Goal: Task Accomplishment & Management: Manage account settings

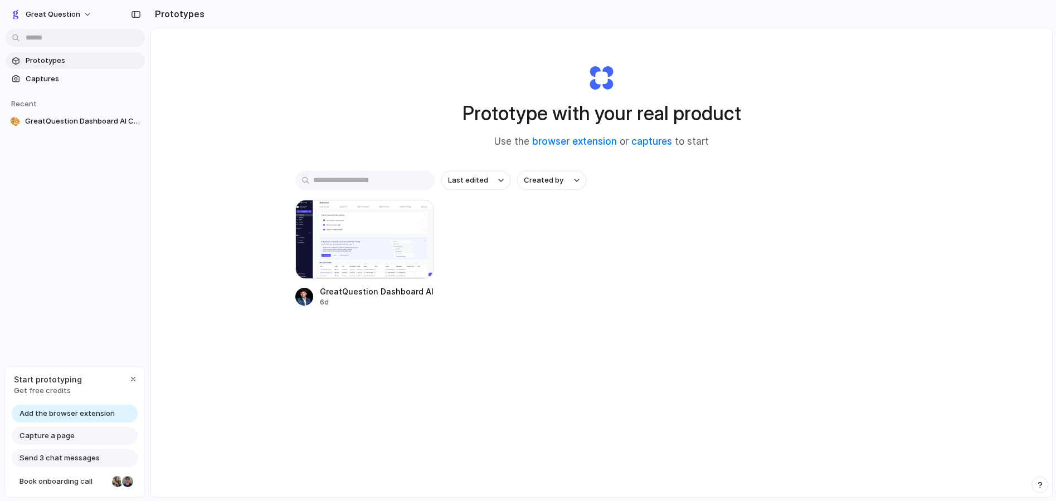
click at [409, 349] on div "Last edited Created by GreatQuestion Dashboard AI Chat 6d" at bounding box center [601, 274] width 613 height 206
click at [61, 80] on span "Captures" at bounding box center [83, 79] width 115 height 11
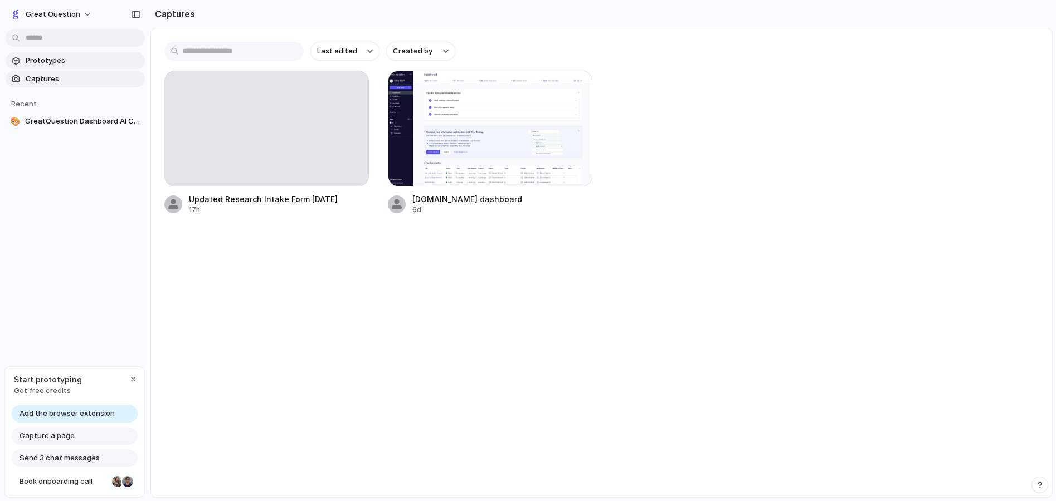
click at [80, 62] on span "Prototypes" at bounding box center [83, 60] width 115 height 11
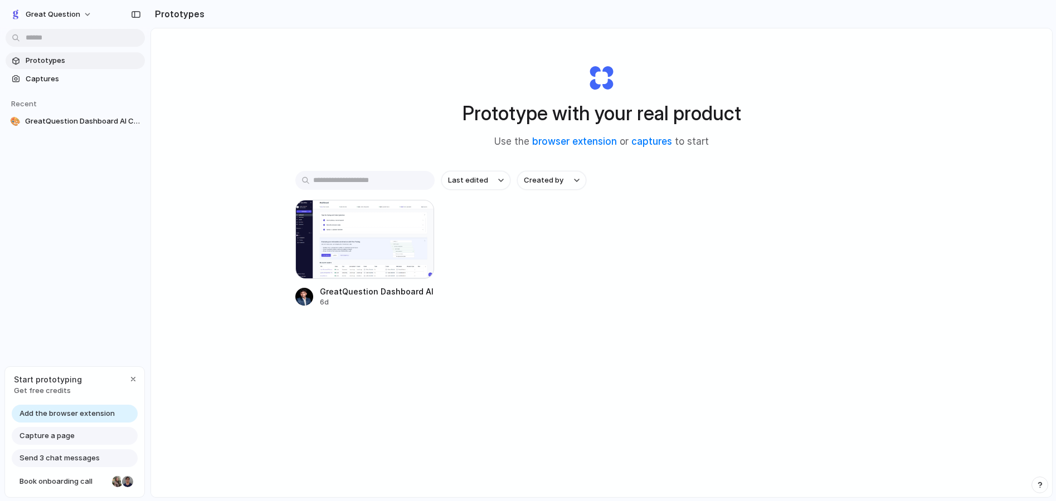
click at [101, 416] on span "Add the browser extension" at bounding box center [66, 413] width 95 height 11
click at [70, 411] on span "Add the browser extension" at bounding box center [66, 413] width 95 height 11
click at [77, 411] on span "Add the browser extension" at bounding box center [66, 413] width 95 height 11
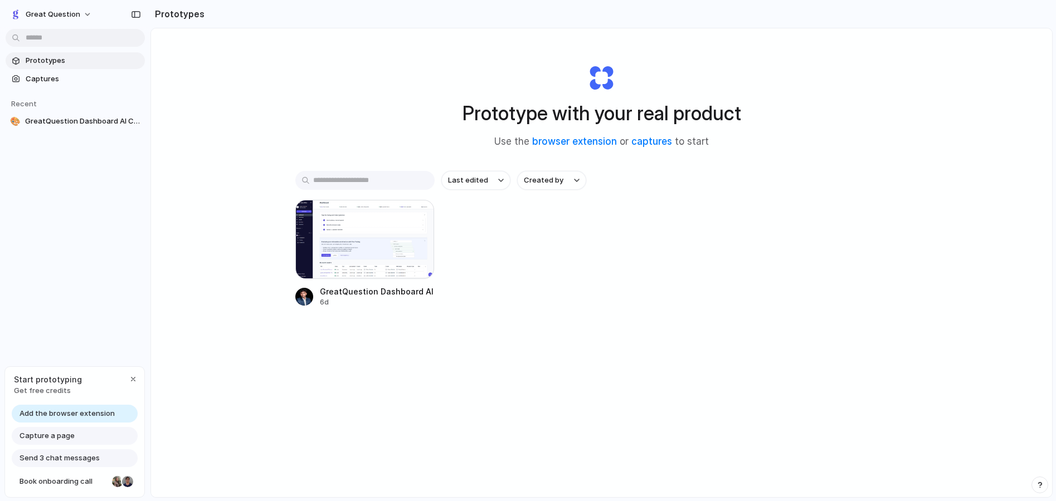
click at [76, 411] on span "Add the browser extension" at bounding box center [66, 413] width 95 height 11
click at [38, 410] on span "Add the browser extension" at bounding box center [66, 413] width 95 height 11
click at [133, 380] on div "button" at bounding box center [133, 379] width 9 height 9
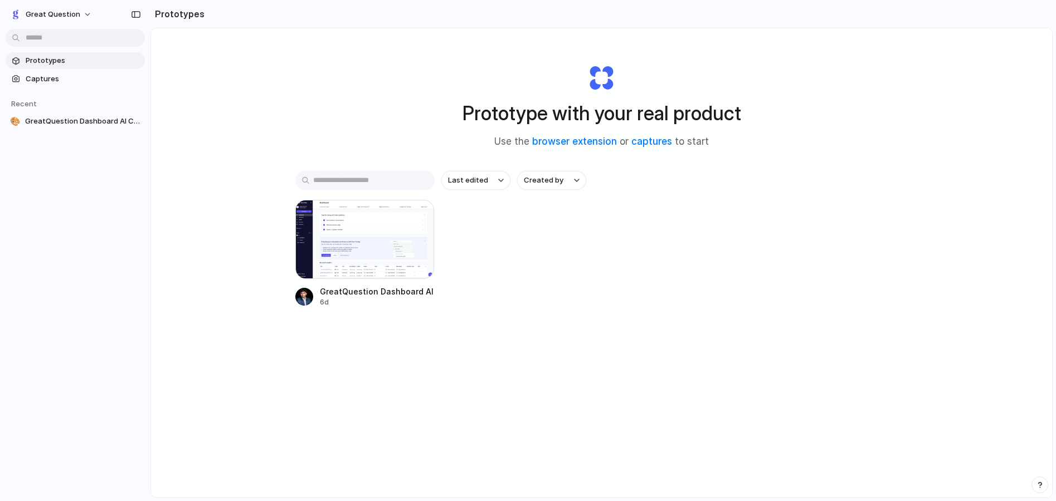
click at [288, 346] on div "Prototype with your real product Use the browser extension or captures to start…" at bounding box center [601, 292] width 901 height 528
click at [90, 118] on span "GreatQuestion Dashboard AI Chat" at bounding box center [82, 121] width 115 height 11
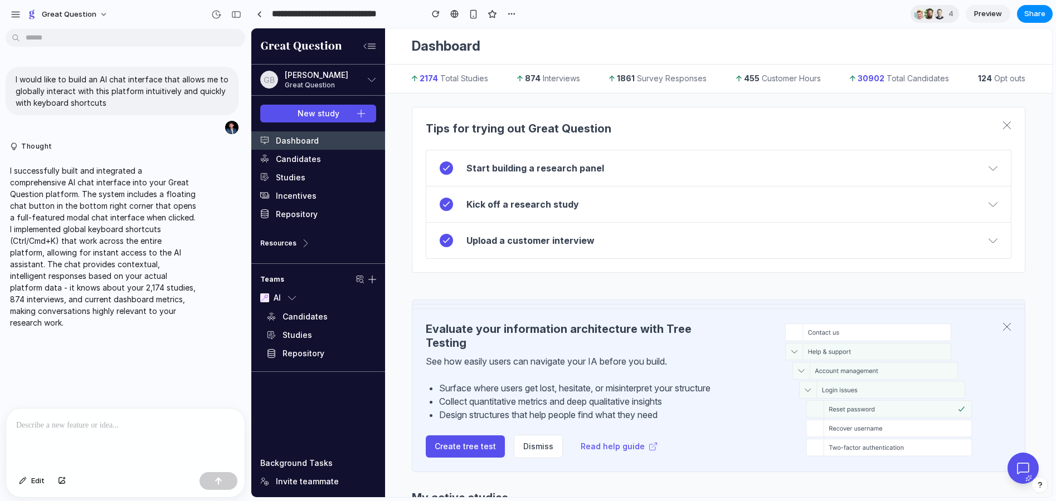
click at [414, 111] on section "Tips for trying out Great Question Start building a research panel Once you hav…" at bounding box center [718, 190] width 613 height 166
click at [99, 168] on p "I successfully built and integrated a comprehensive AI chat interface into your…" at bounding box center [103, 247] width 186 height 164
click at [92, 76] on p "I would like to build an AI chat interface that allows me to globally interact …" at bounding box center [122, 91] width 213 height 35
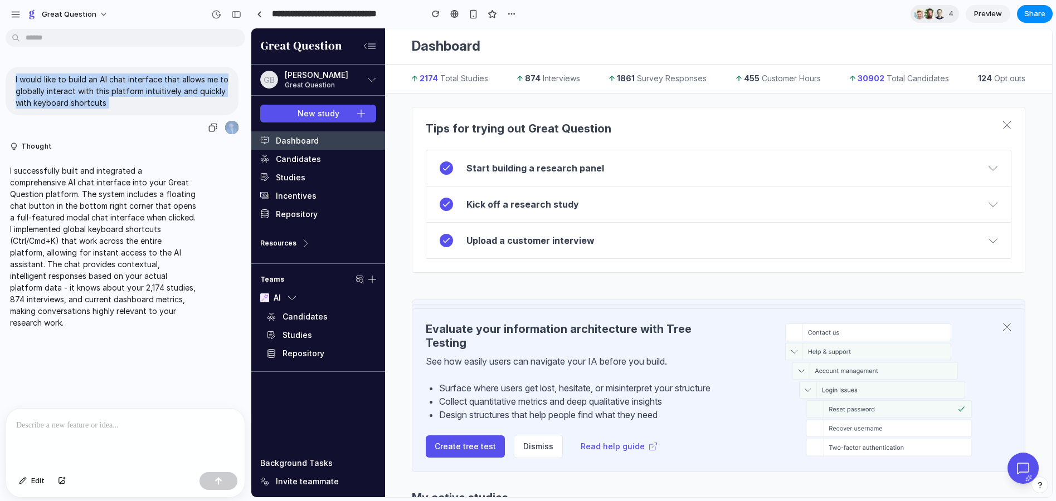
click at [92, 76] on p "I would like to build an AI chat interface that allows me to globally interact …" at bounding box center [122, 91] width 213 height 35
click at [120, 89] on p "I would like to build an AI chat interface that allows me to globally interact …" at bounding box center [122, 91] width 213 height 35
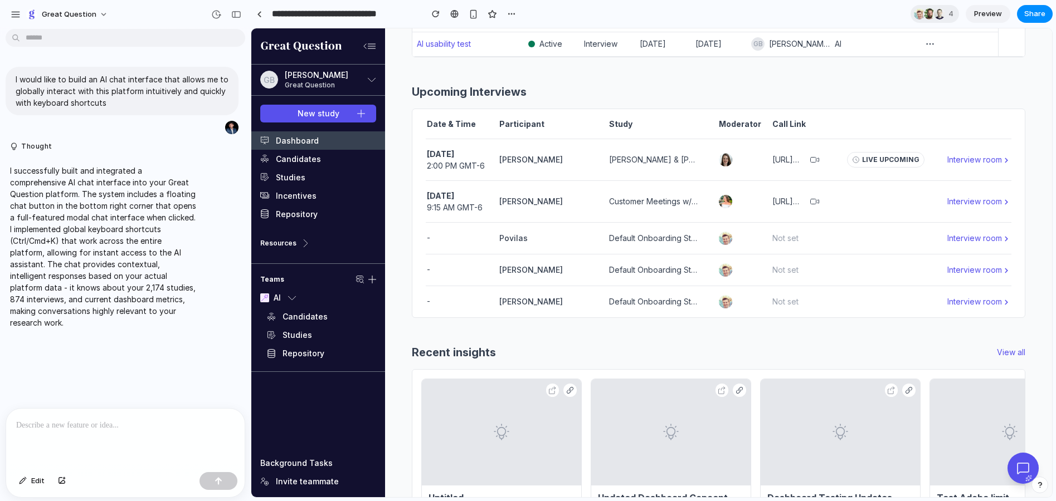
scroll to position [691, 0]
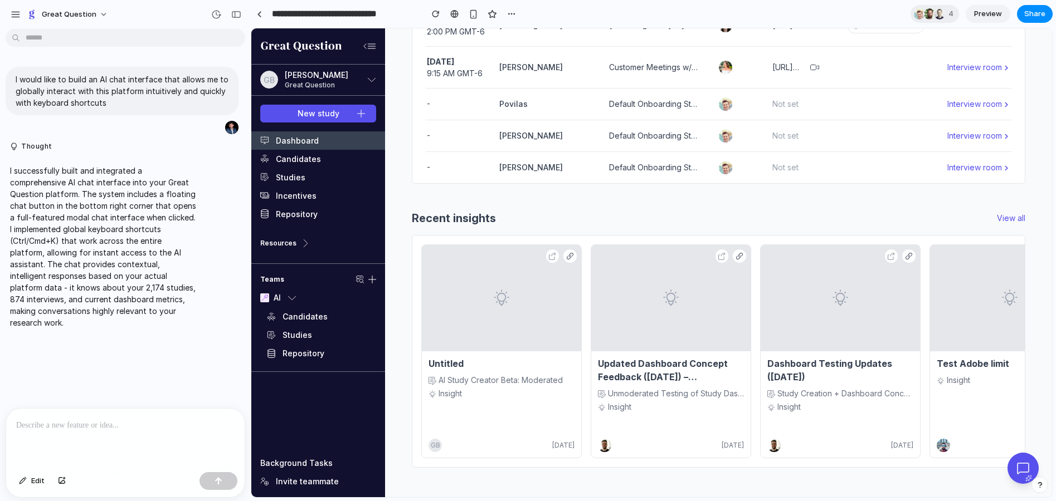
click at [512, 314] on div at bounding box center [501, 298] width 159 height 106
click at [552, 253] on icon at bounding box center [552, 256] width 8 height 8
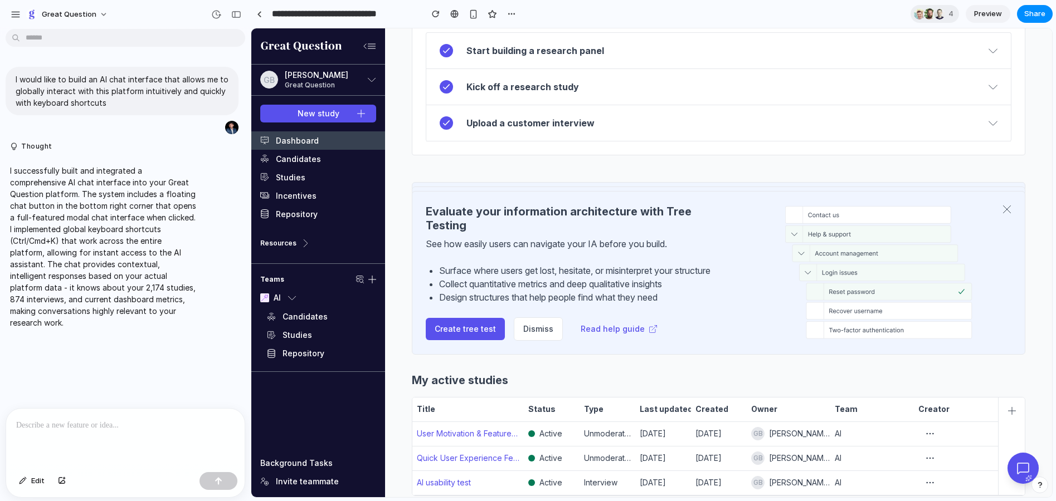
scroll to position [0, 0]
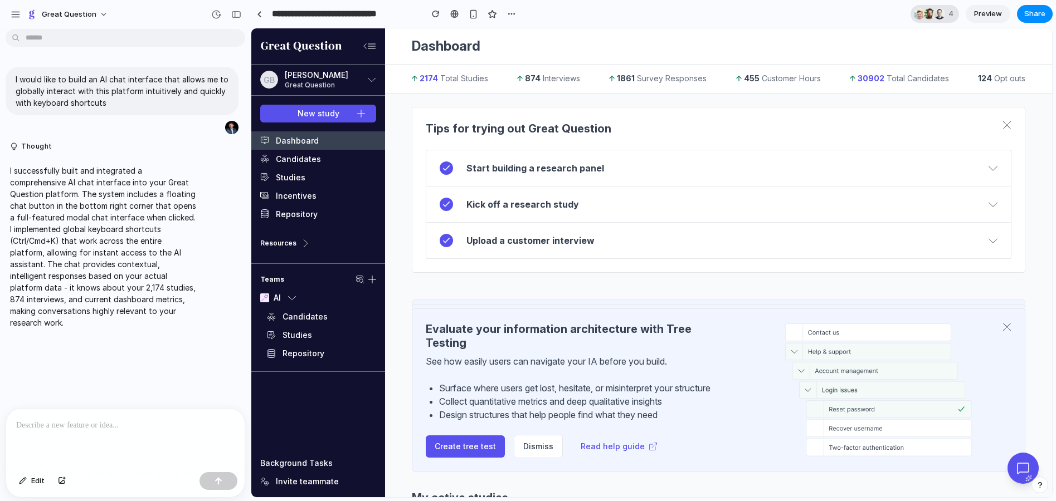
click at [921, 18] on div at bounding box center [919, 13] width 11 height 11
click at [439, 215] on div "Seen by Ned Dwyer PJ Murray Jack Wolstenholm gobind@greatquestion.co" at bounding box center [528, 250] width 1056 height 501
click at [16, 15] on div "button" at bounding box center [16, 14] width 10 height 10
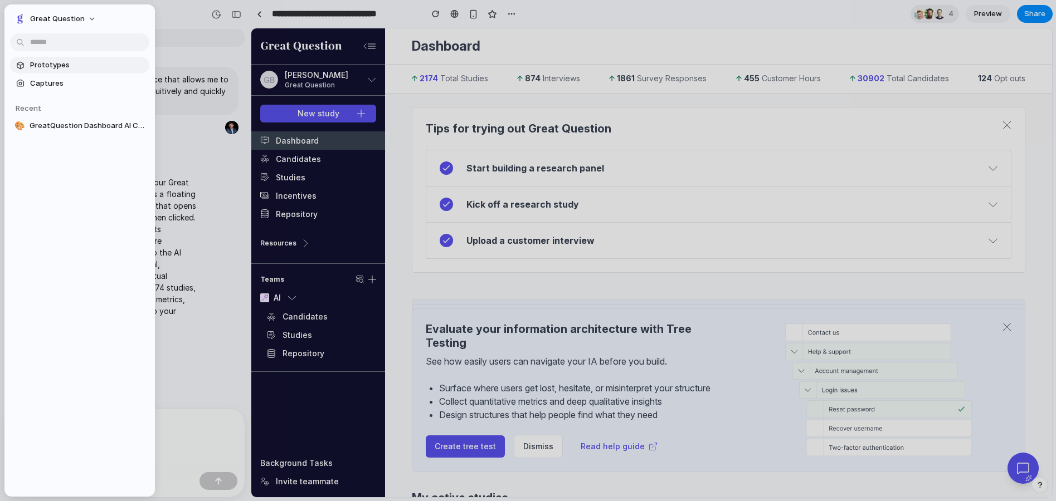
click at [82, 64] on span "Prototypes" at bounding box center [87, 65] width 115 height 11
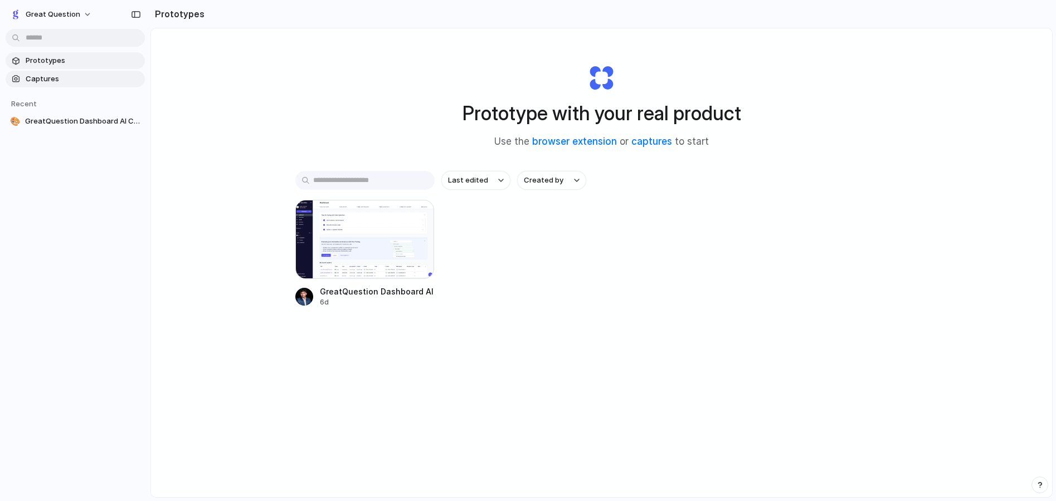
click at [65, 85] on link "Captures" at bounding box center [75, 79] width 139 height 17
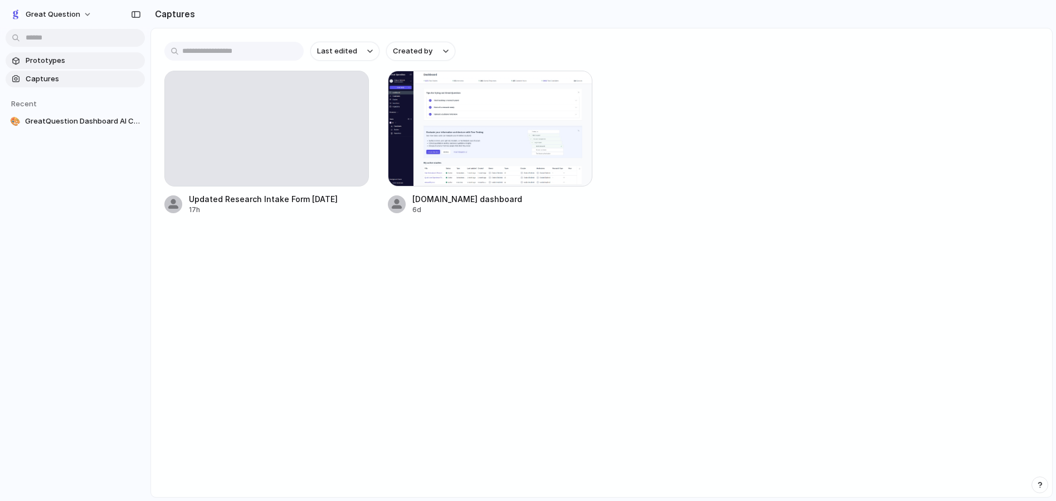
click at [64, 57] on span "Prototypes" at bounding box center [83, 60] width 115 height 11
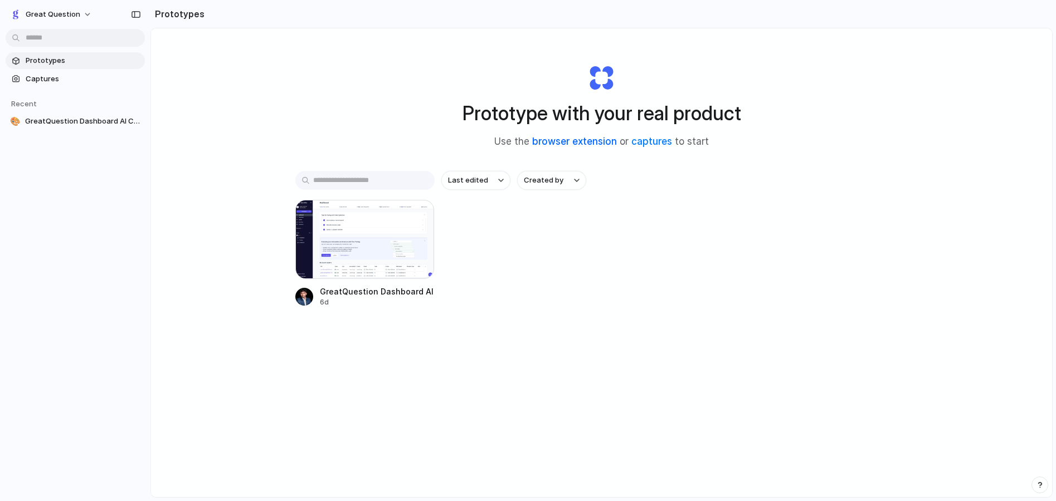
click at [587, 136] on link "browser extension" at bounding box center [574, 141] width 85 height 11
click at [52, 74] on span "Captures" at bounding box center [83, 79] width 115 height 11
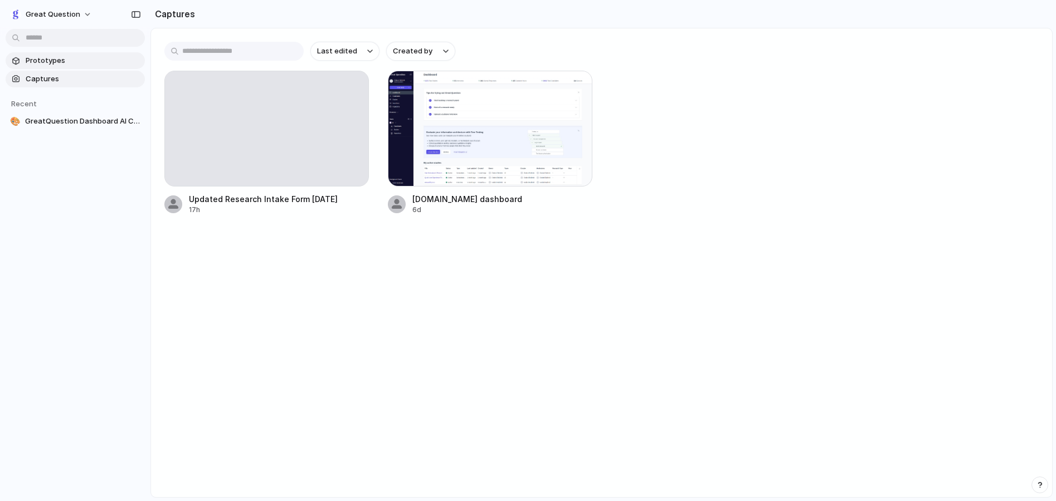
click at [58, 62] on span "Prototypes" at bounding box center [83, 60] width 115 height 11
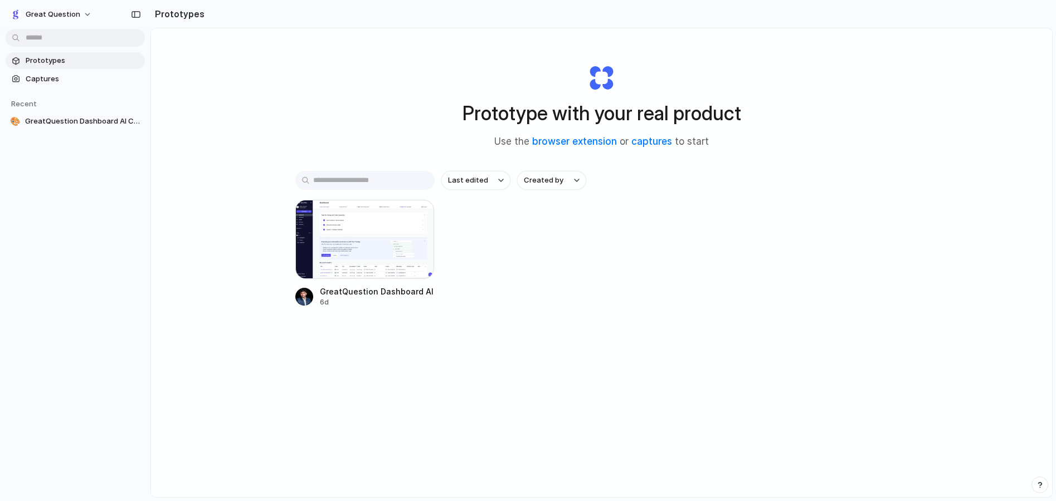
click at [91, 60] on span "Prototypes" at bounding box center [83, 60] width 115 height 11
click at [645, 144] on link "captures" at bounding box center [651, 141] width 41 height 11
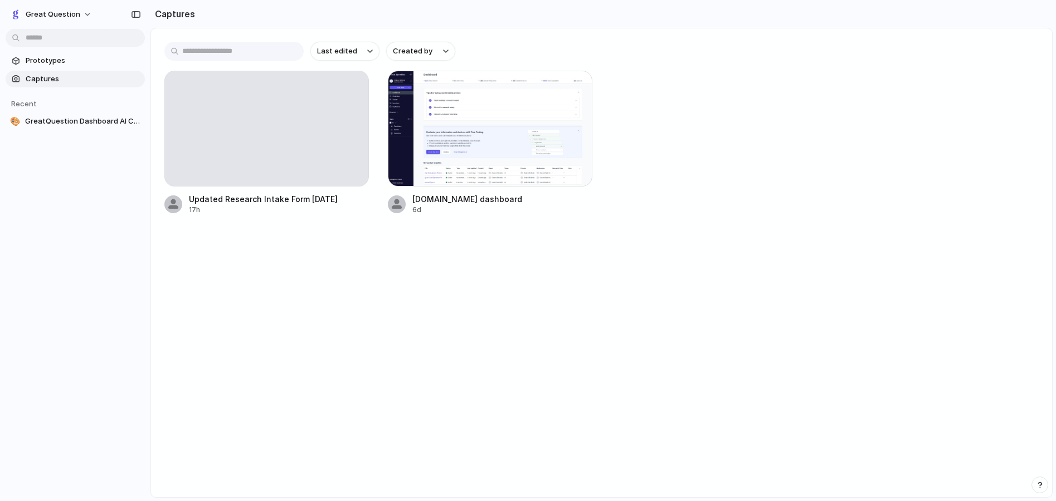
click at [274, 271] on main "Last edited Created by Updated Research Intake Form Sept. 25 17h greatquestion.…" at bounding box center [601, 263] width 902 height 470
click at [256, 47] on input "text" at bounding box center [233, 51] width 139 height 19
click at [71, 121] on span "GreatQuestion Dashboard AI Chat" at bounding box center [82, 121] width 115 height 11
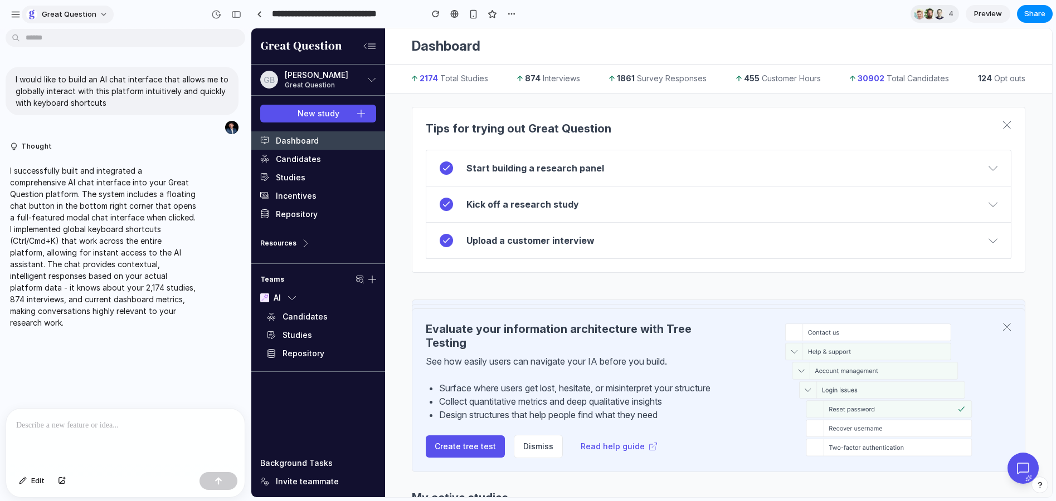
click at [70, 16] on span "Great Question" at bounding box center [69, 14] width 55 height 11
click at [835, 5] on div "Settings Invite members Change theme Sign out" at bounding box center [528, 250] width 1056 height 501
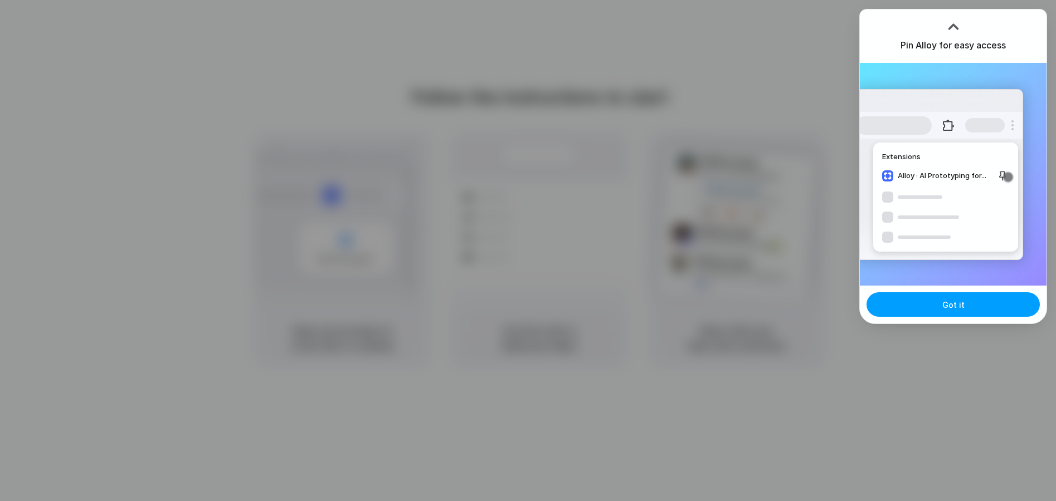
click at [941, 298] on button "Got it" at bounding box center [952, 304] width 173 height 25
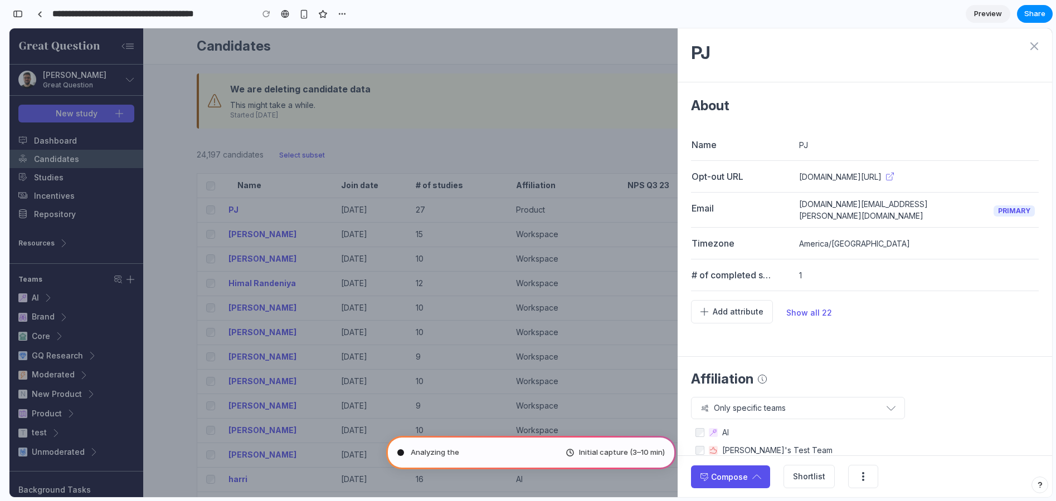
type input "**********"
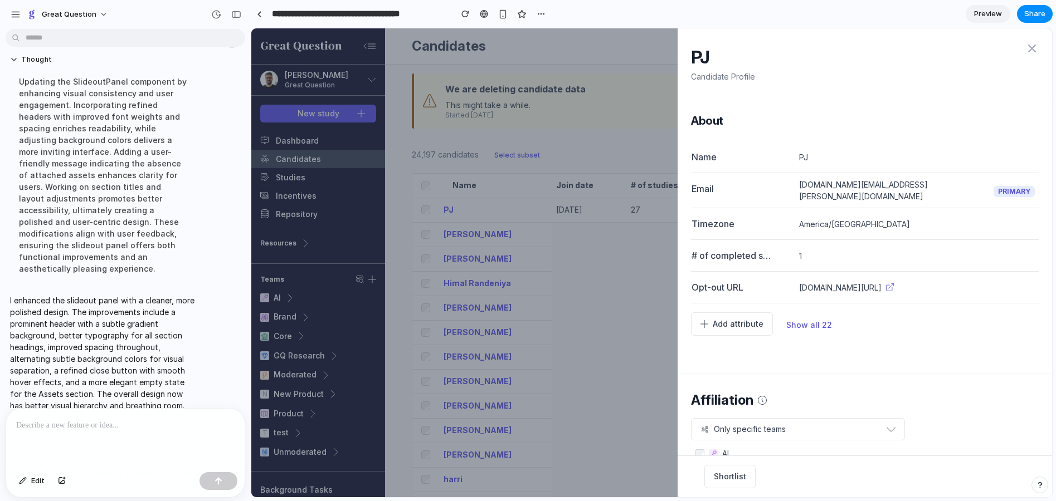
scroll to position [67, 0]
click at [115, 291] on p "I enhanced the slideout panel with a cleaner, more polished design. The improve…" at bounding box center [103, 349] width 186 height 117
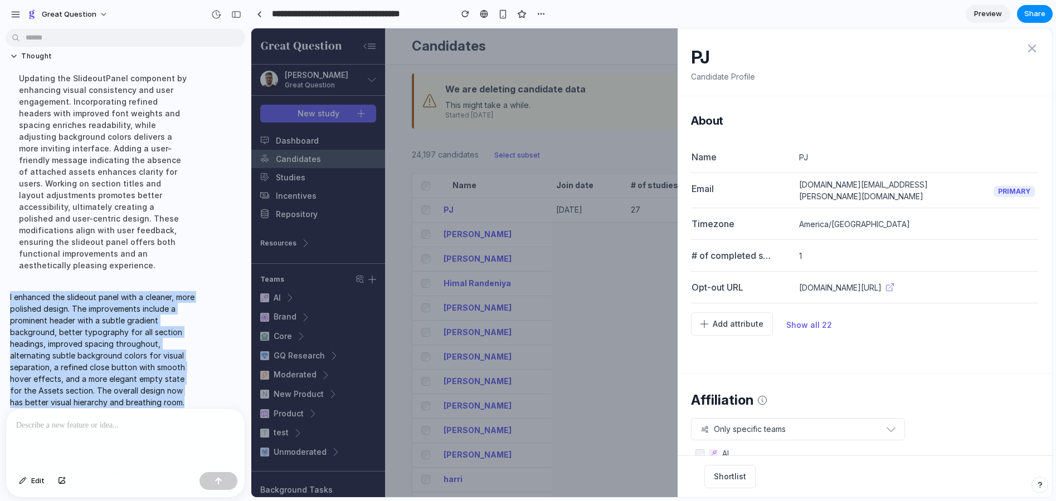
click at [115, 291] on p "I enhanced the slideout panel with a cleaner, more polished design. The improve…" at bounding box center [103, 349] width 186 height 117
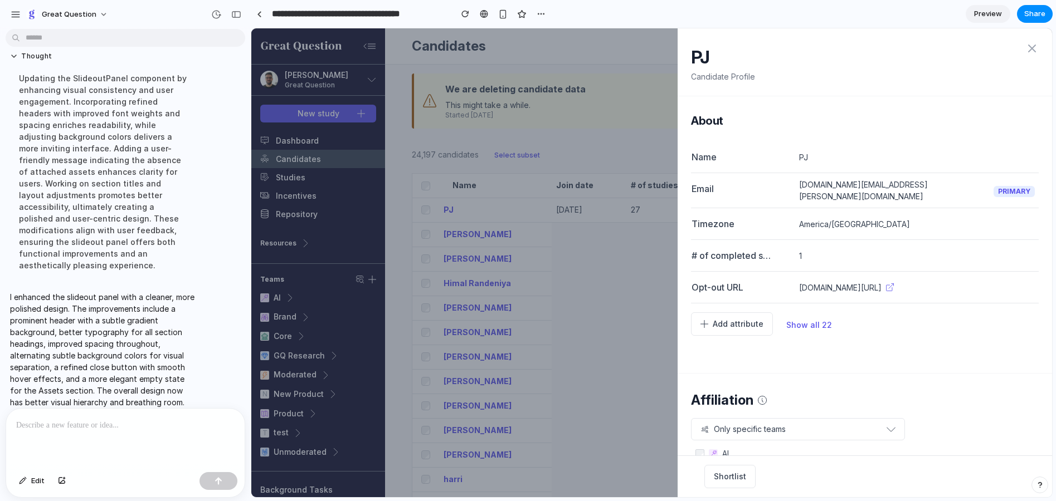
click at [69, 416] on div at bounding box center [125, 438] width 238 height 59
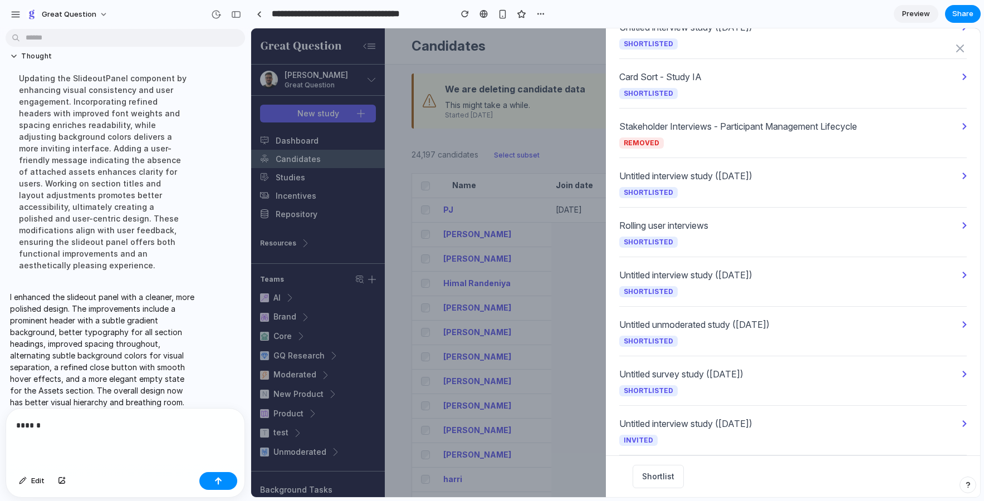
scroll to position [0, 0]
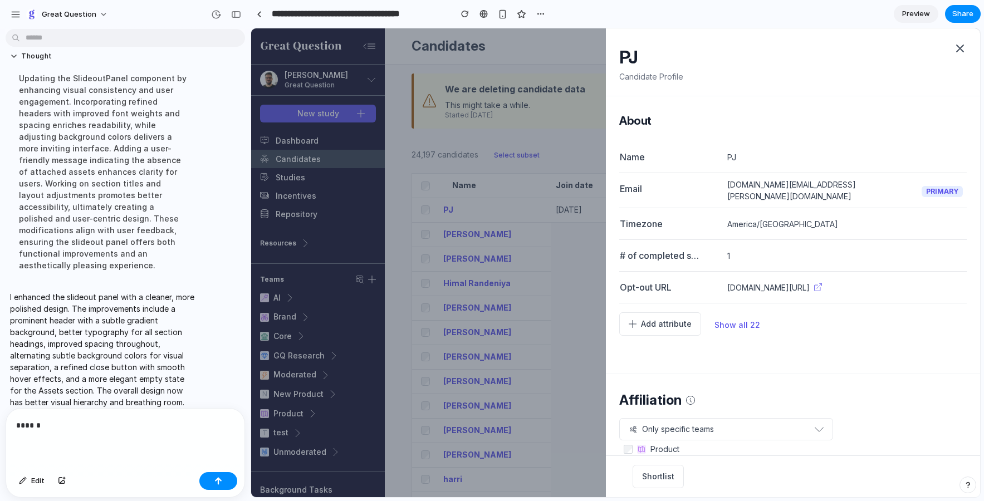
click at [955, 44] on icon at bounding box center [960, 48] width 13 height 13
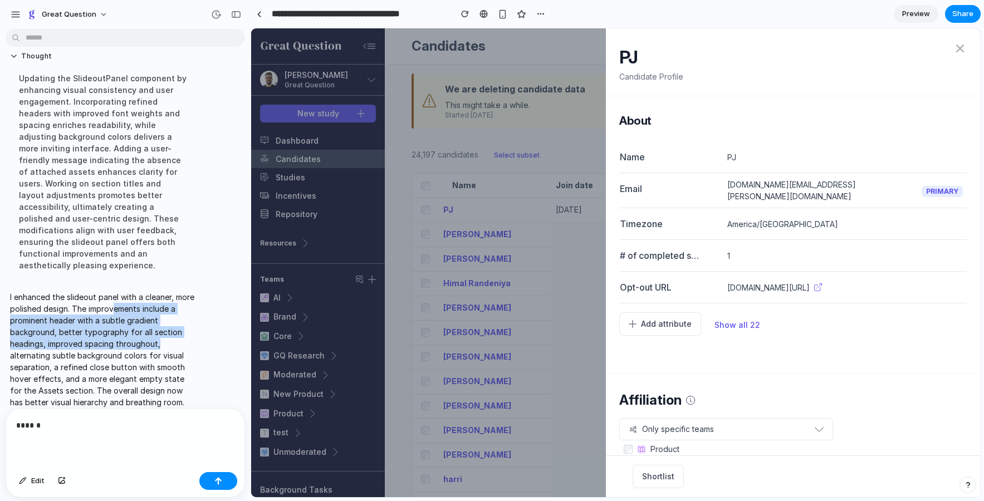
drag, startPoint x: 114, startPoint y: 293, endPoint x: 177, endPoint y: 326, distance: 71.8
click at [177, 326] on p "I enhanced the slideout panel with a cleaner, more polished design. The improve…" at bounding box center [103, 349] width 186 height 117
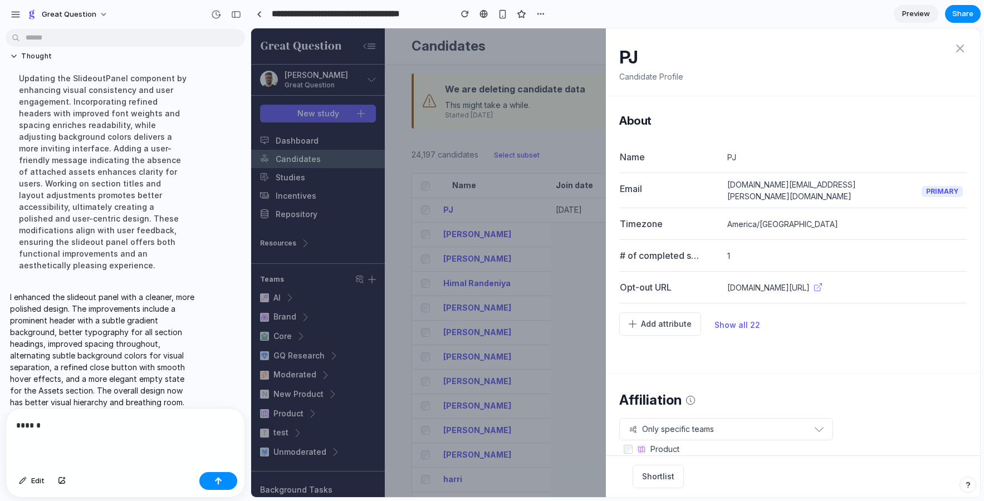
click at [95, 326] on p "I enhanced the slideout panel with a cleaner, more polished design. The improve…" at bounding box center [103, 349] width 186 height 117
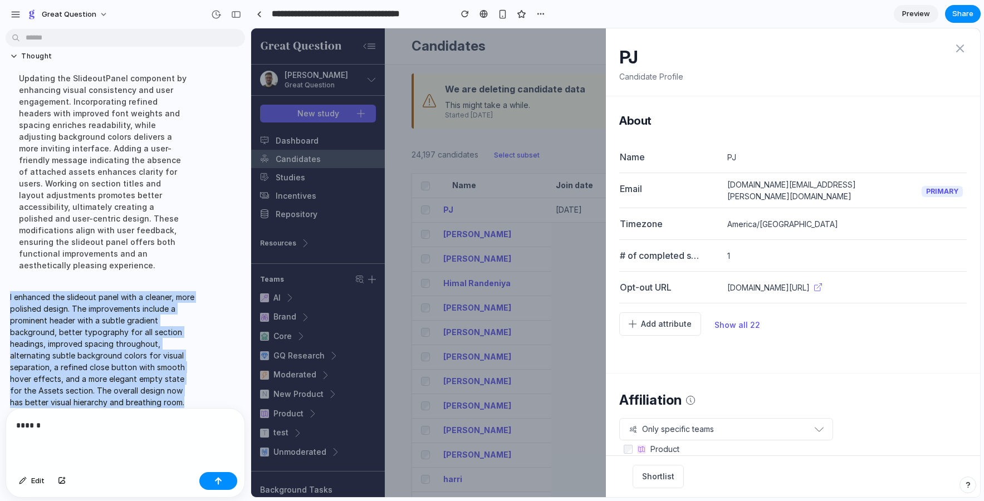
click at [95, 326] on p "I enhanced the slideout panel with a cleaner, more polished design. The improve…" at bounding box center [103, 349] width 186 height 117
click at [154, 306] on p "I enhanced the slideout panel with a cleaner, more polished design. The improve…" at bounding box center [103, 349] width 186 height 117
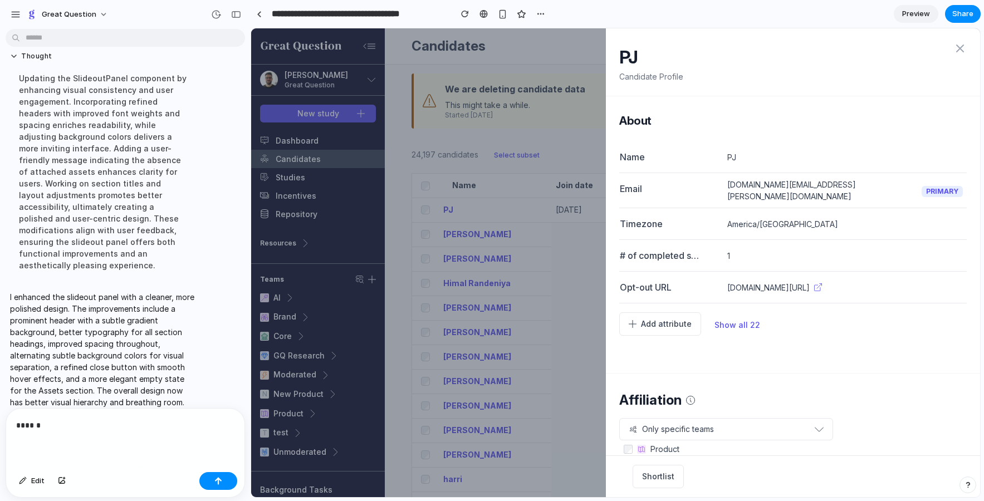
click at [407, 249] on div "PJ Candidate Profile About Name PJ Email [DOMAIN_NAME][EMAIL_ADDRESS][PERSON_NA…" at bounding box center [615, 262] width 729 height 469
click at [957, 52] on icon at bounding box center [960, 48] width 13 height 13
click at [17, 13] on div "button" at bounding box center [16, 14] width 10 height 10
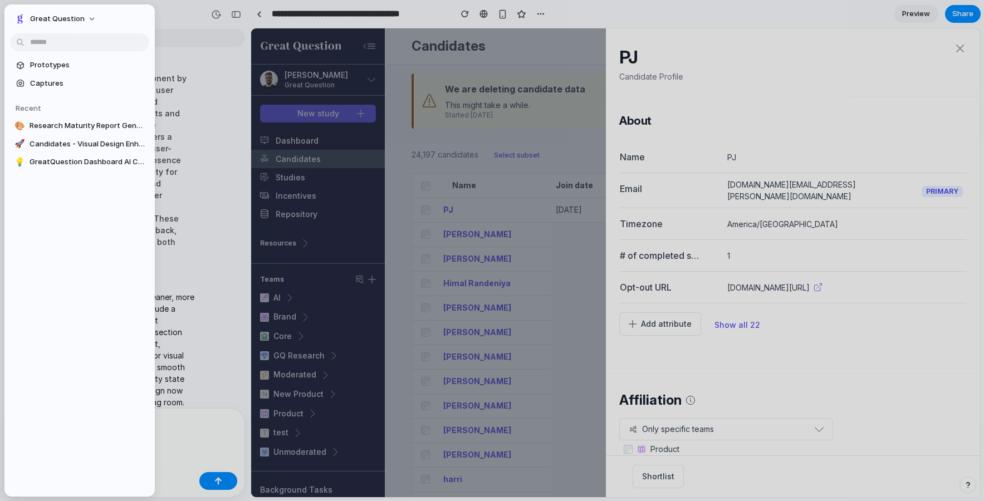
click at [75, 70] on link "Prototypes" at bounding box center [79, 65] width 139 height 17
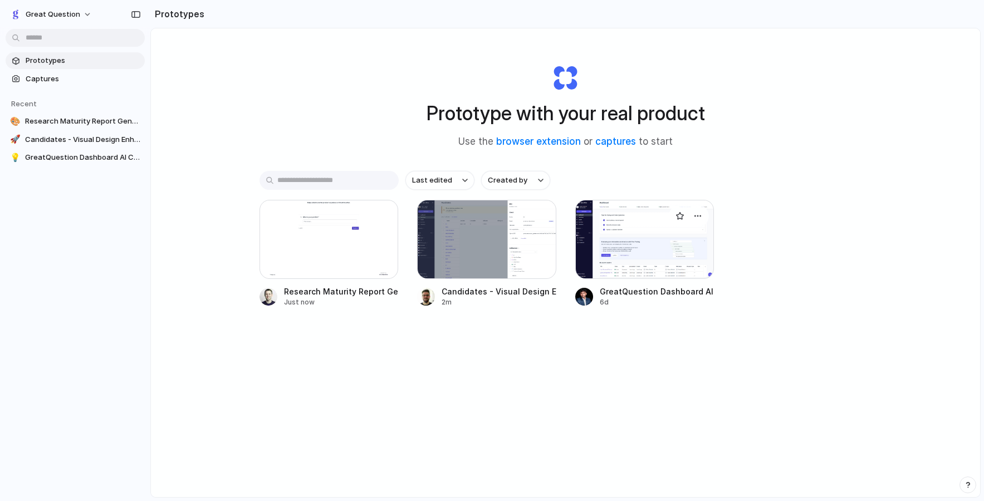
click at [654, 250] on div at bounding box center [644, 239] width 139 height 79
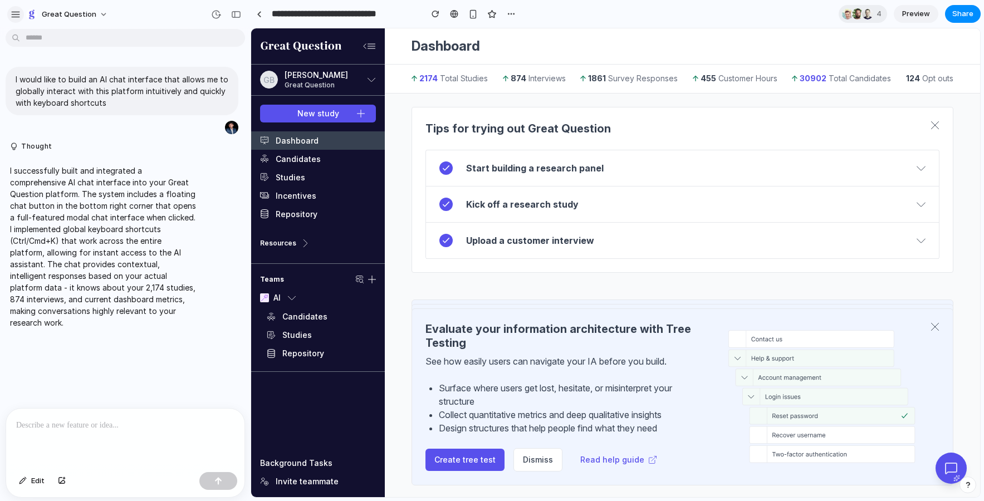
click at [16, 17] on div "button" at bounding box center [16, 14] width 10 height 10
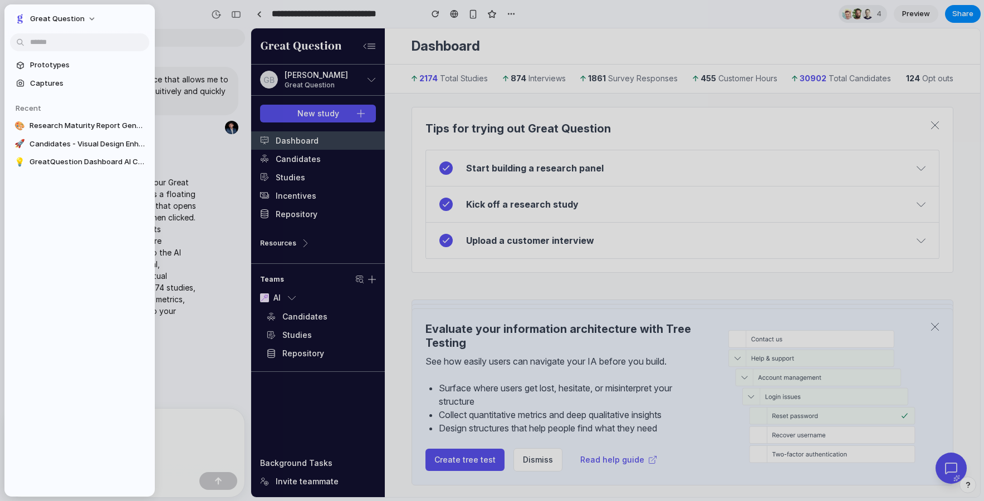
click at [55, 7] on div "Great Question" at bounding box center [79, 17] width 150 height 27
click at [56, 17] on span "Great Question" at bounding box center [57, 18] width 55 height 11
click at [76, 47] on li "Settings" at bounding box center [58, 44] width 92 height 18
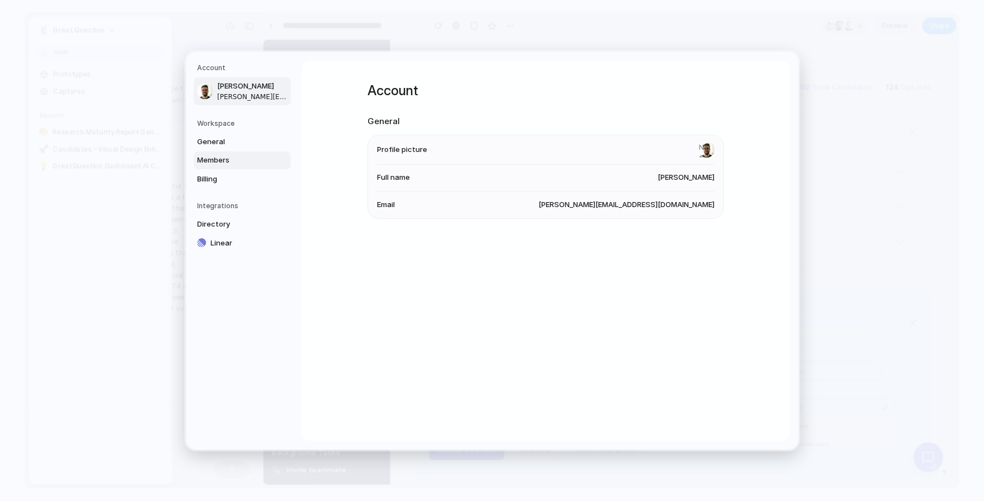
click at [230, 155] on span "Members" at bounding box center [232, 160] width 71 height 11
